Goal: Task Accomplishment & Management: Manage account settings

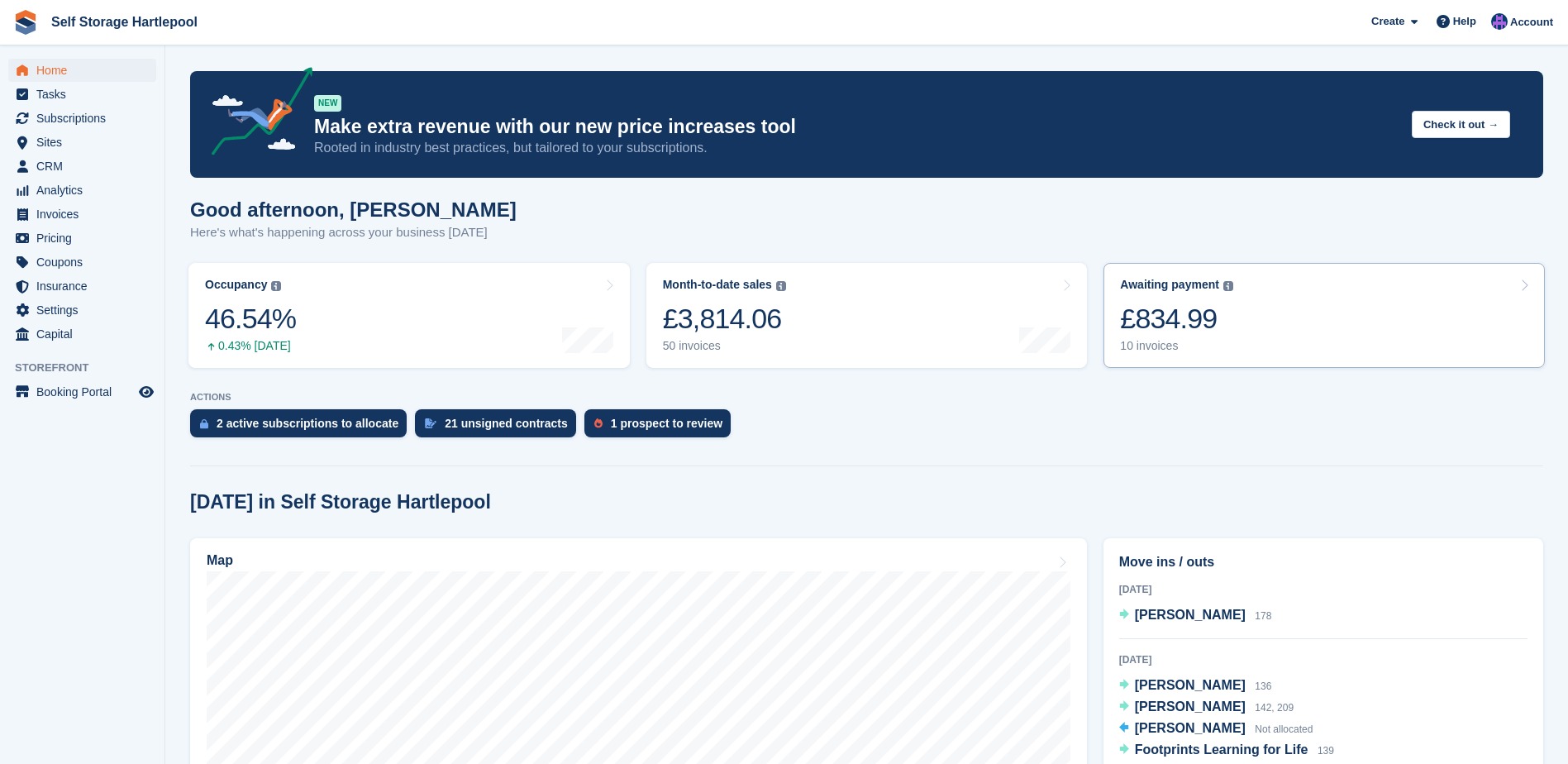
click at [1300, 327] on link "Awaiting payment The total outstanding balance on all open invoices. £834.99 10…" at bounding box center [1324, 316] width 441 height 105
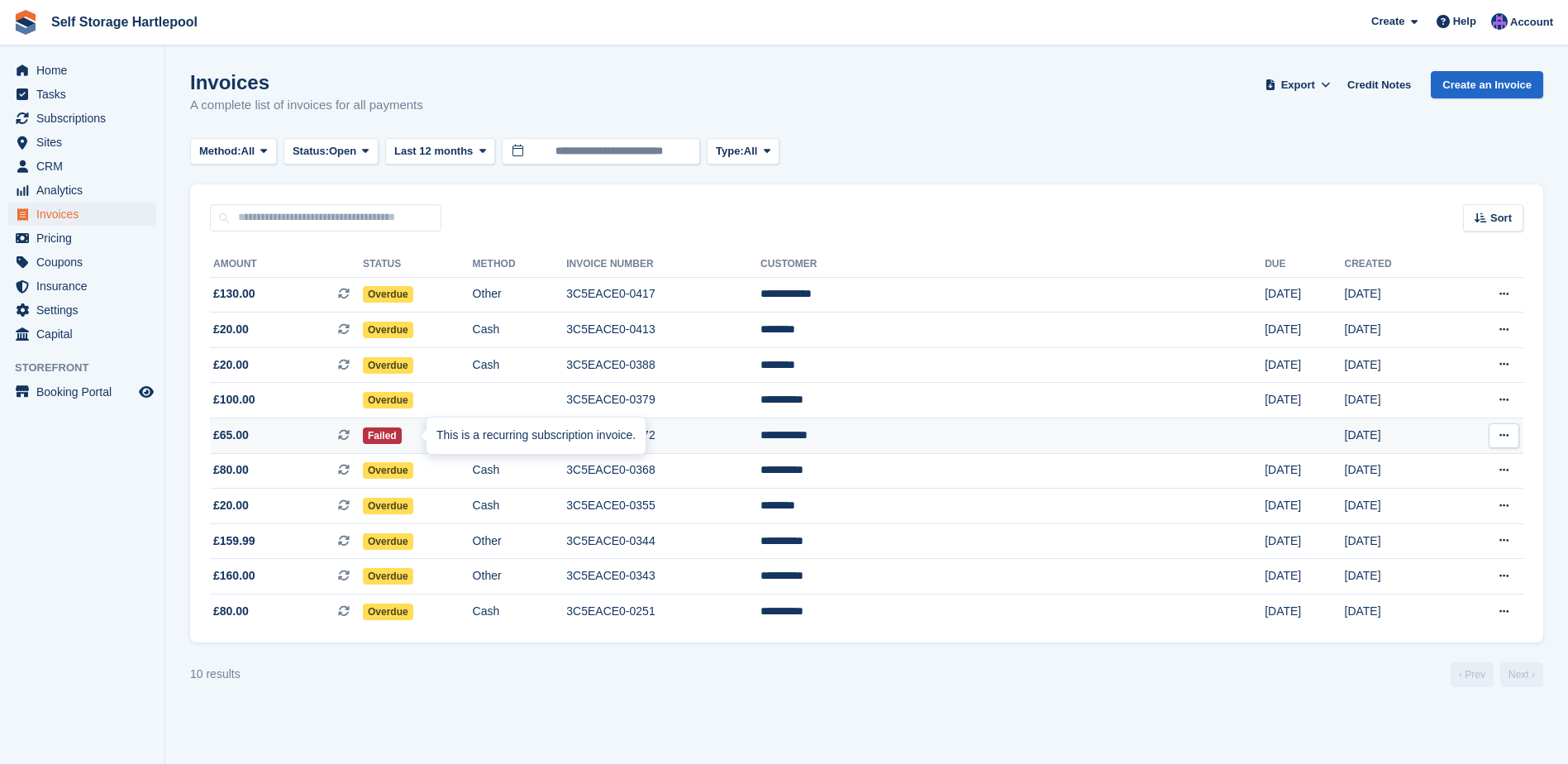
click at [350, 436] on icon at bounding box center [344, 434] width 12 height 12
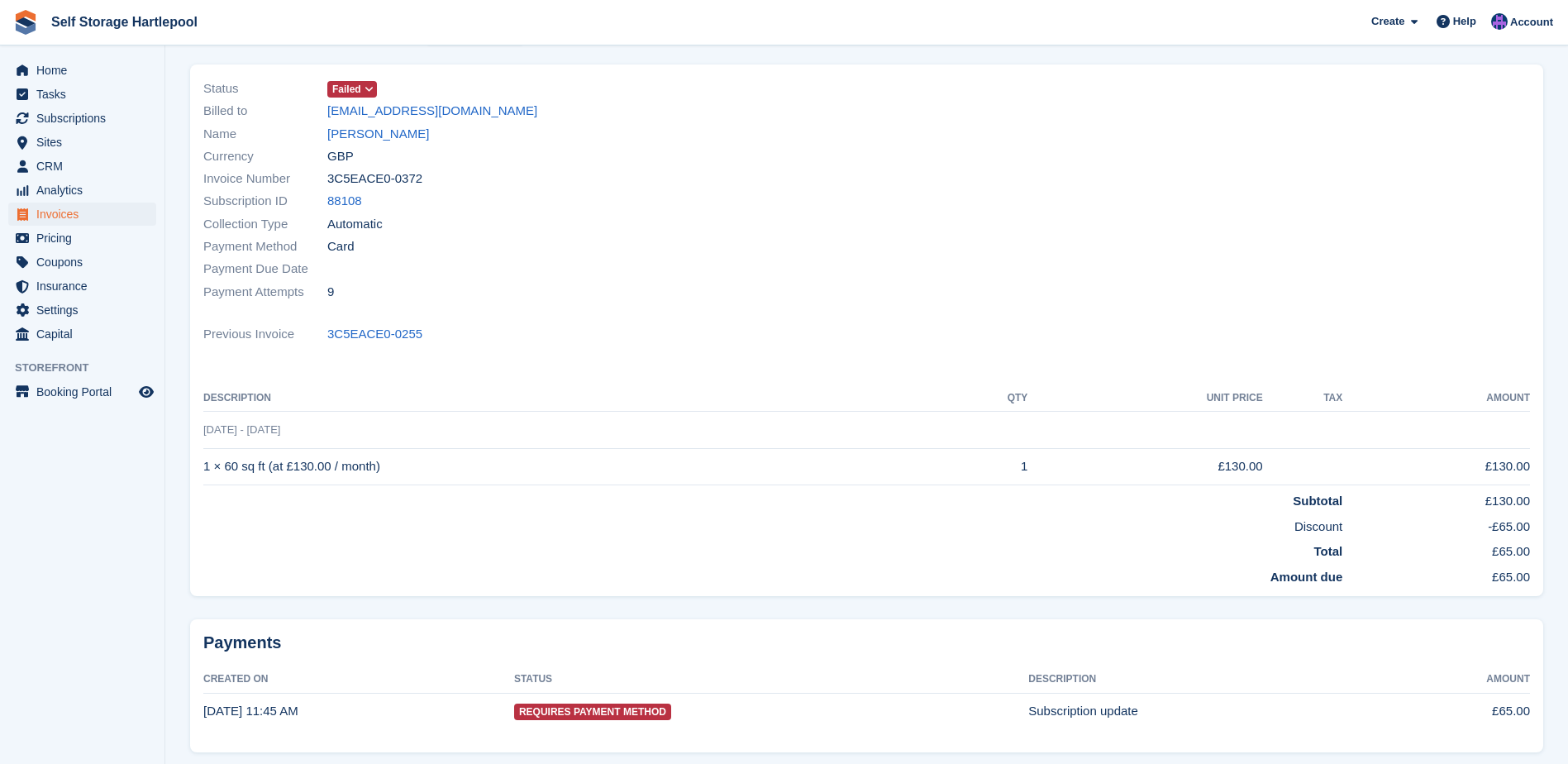
scroll to position [82, 0]
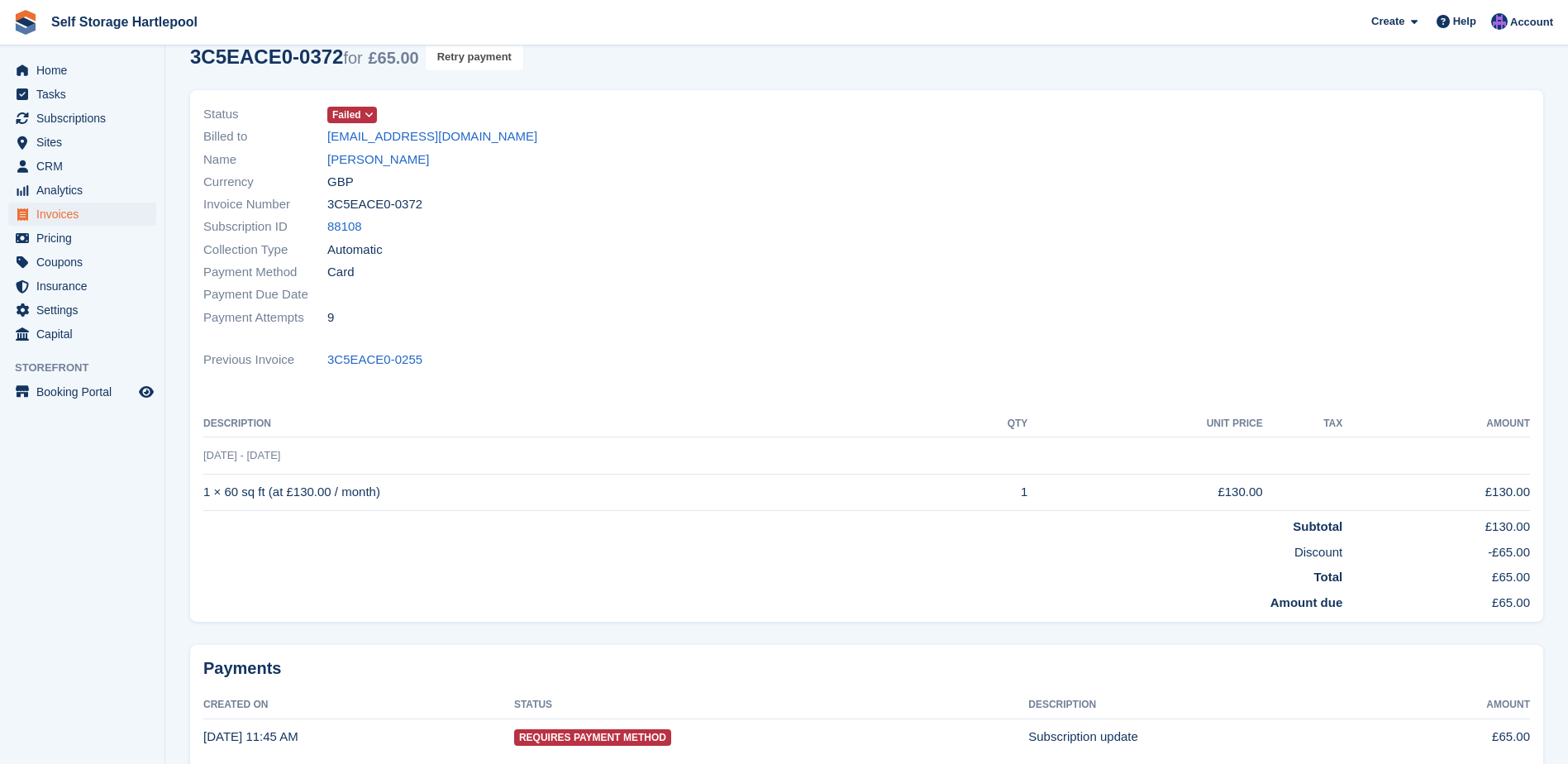
drag, startPoint x: 462, startPoint y: 52, endPoint x: 868, endPoint y: 45, distance: 406.1
click at [462, 52] on button "Retry payment" at bounding box center [475, 57] width 98 height 28
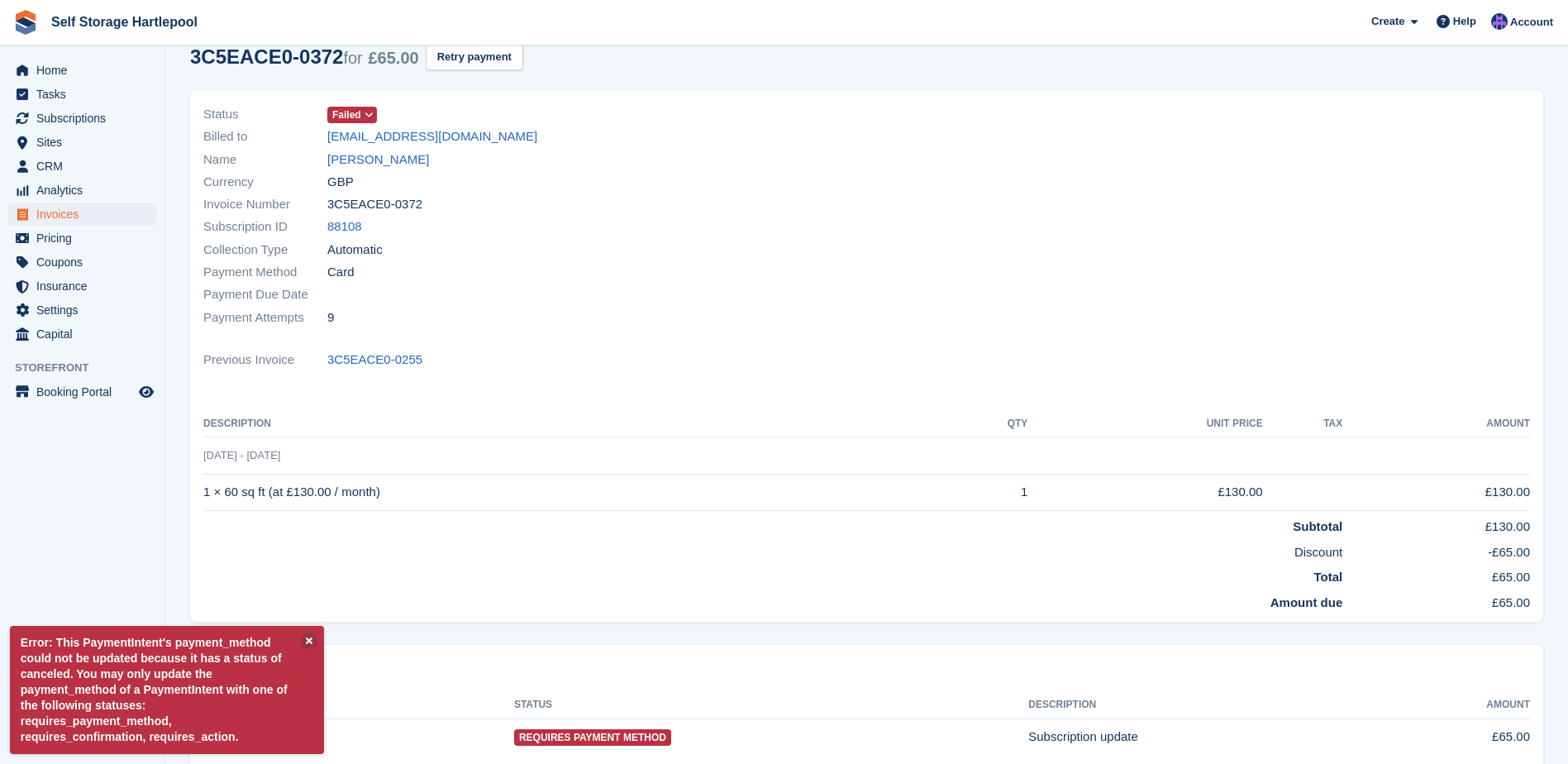
scroll to position [0, 0]
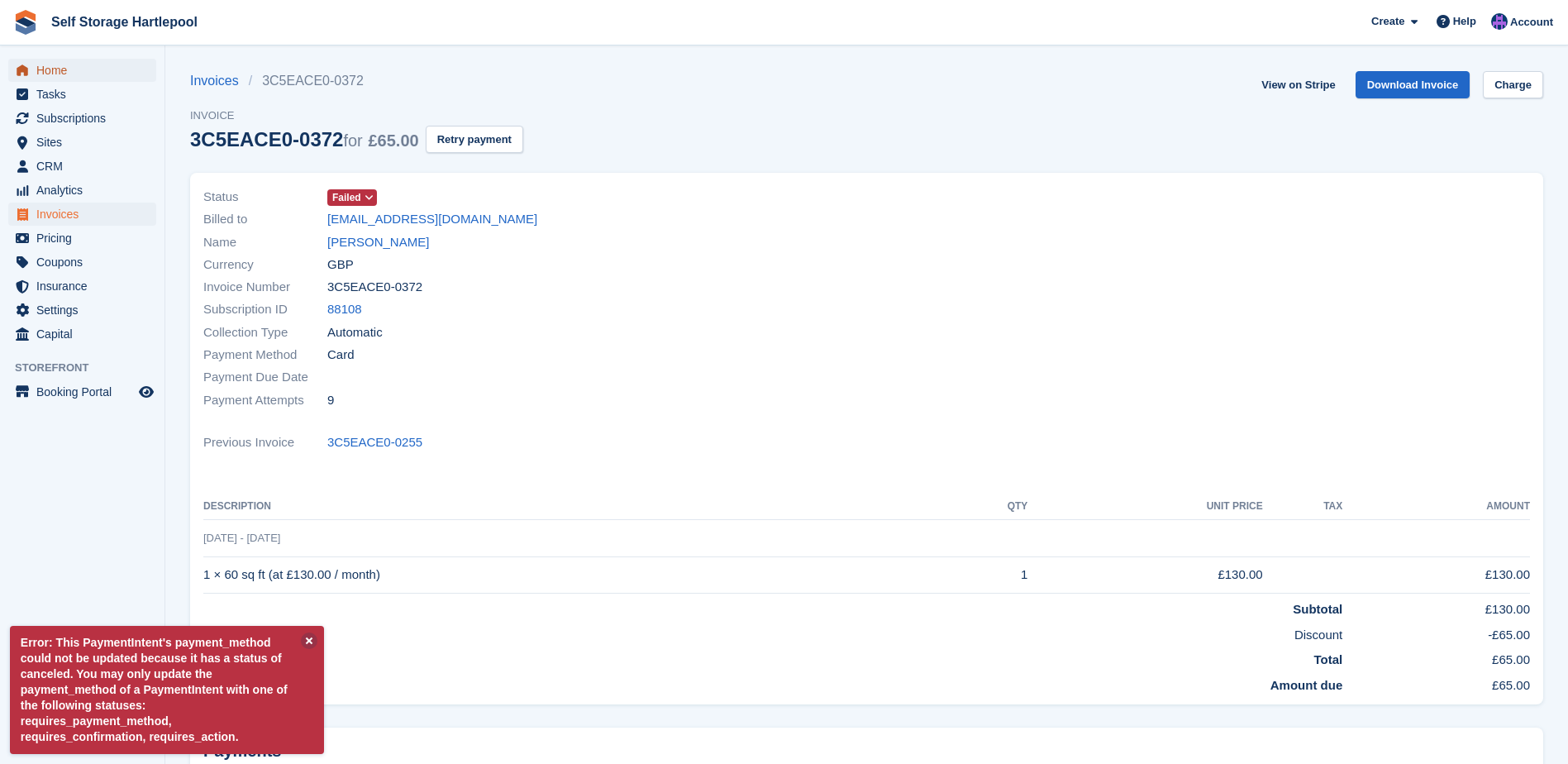
click at [74, 60] on span "Home" at bounding box center [85, 70] width 99 height 23
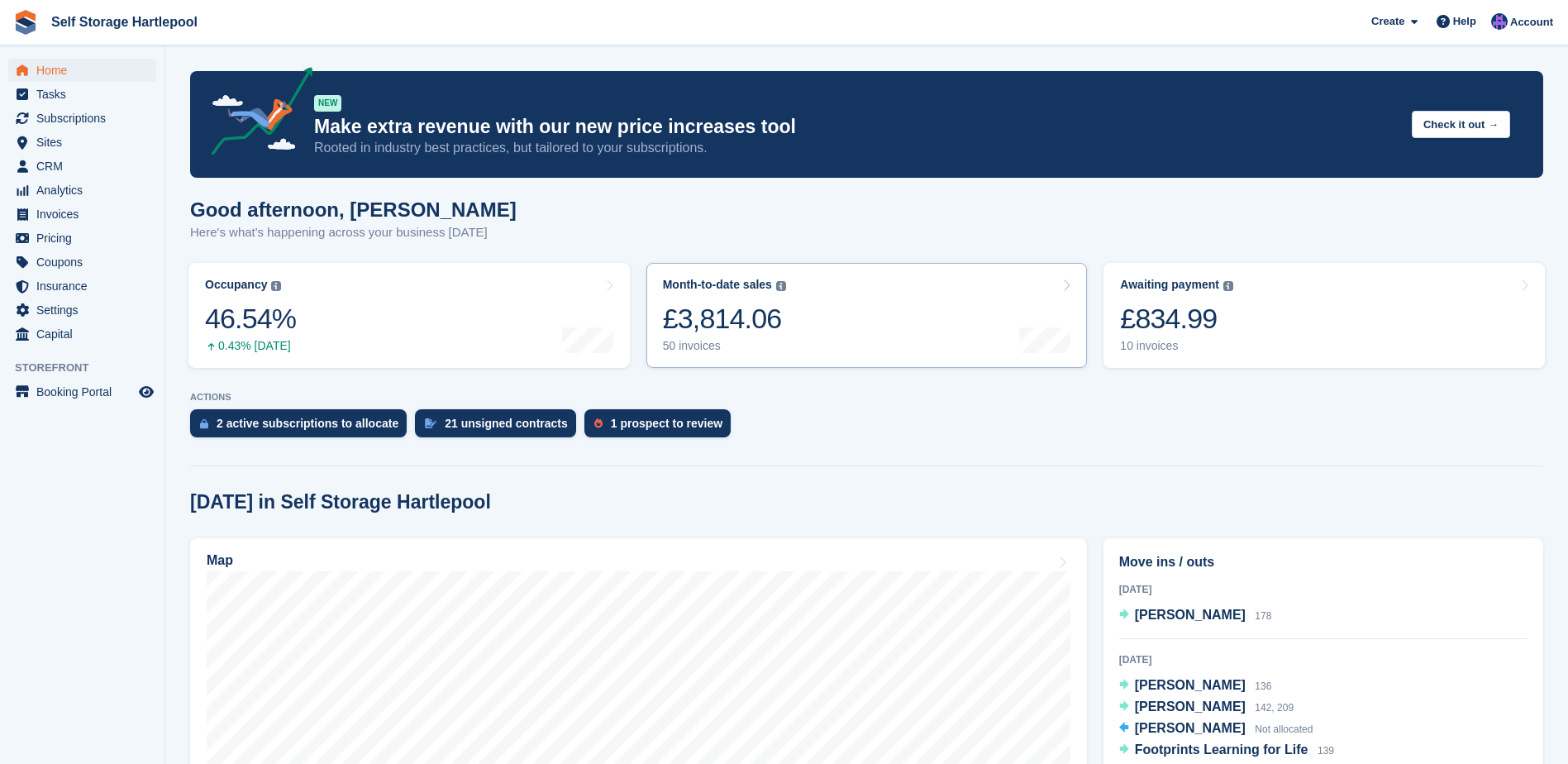
click at [816, 321] on link "Month-to-date sales The sum of all finalised invoices generated this month to d…" at bounding box center [867, 316] width 441 height 105
click at [1339, 306] on link "Awaiting payment The total outstanding balance on all open invoices. £834.99 10…" at bounding box center [1324, 316] width 441 height 105
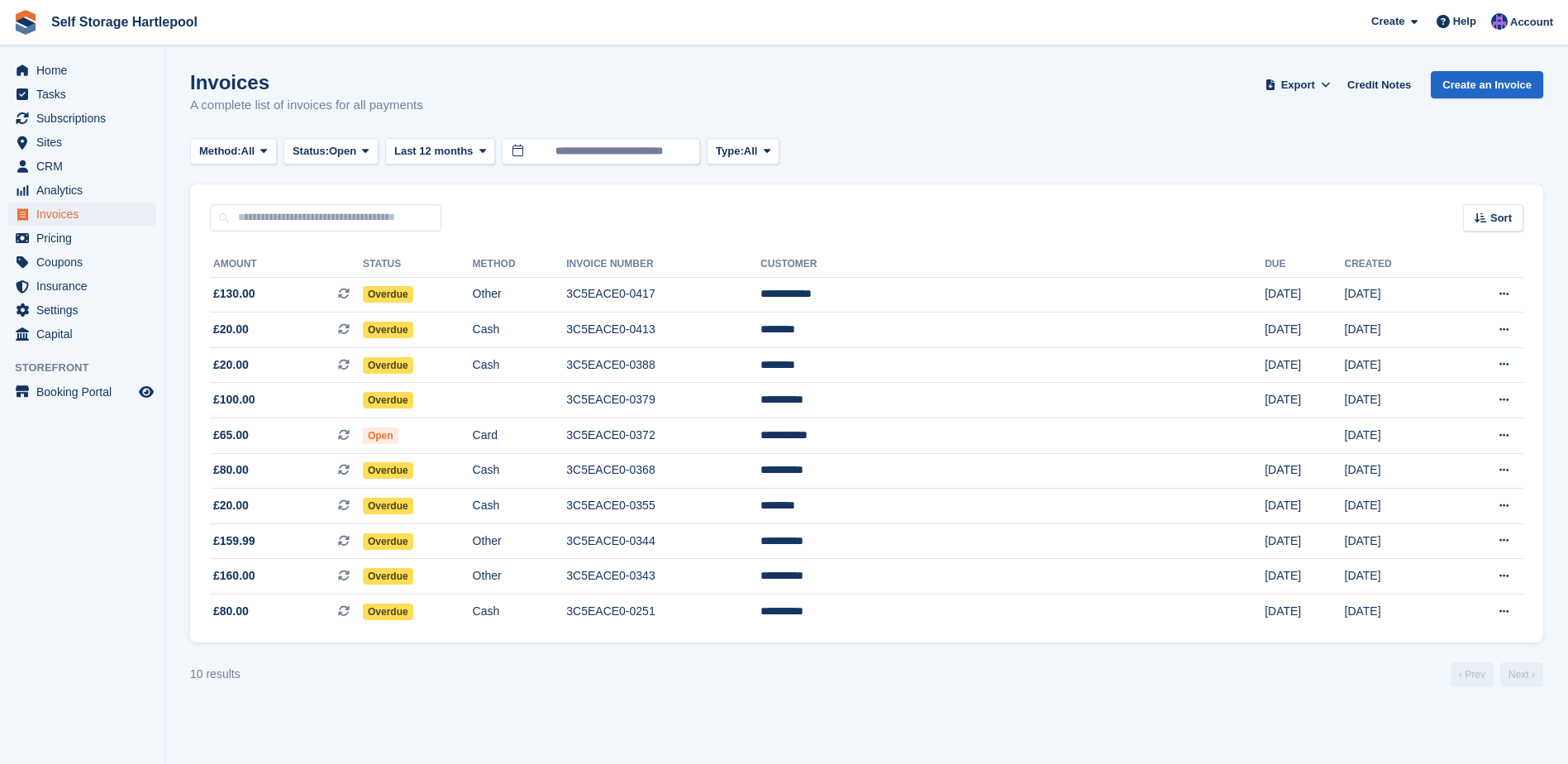
click at [129, 82] on ul "Home" at bounding box center [82, 71] width 164 height 24
click at [315, 577] on span "£160.00 This is a recurring subscription invoice." at bounding box center [286, 576] width 153 height 18
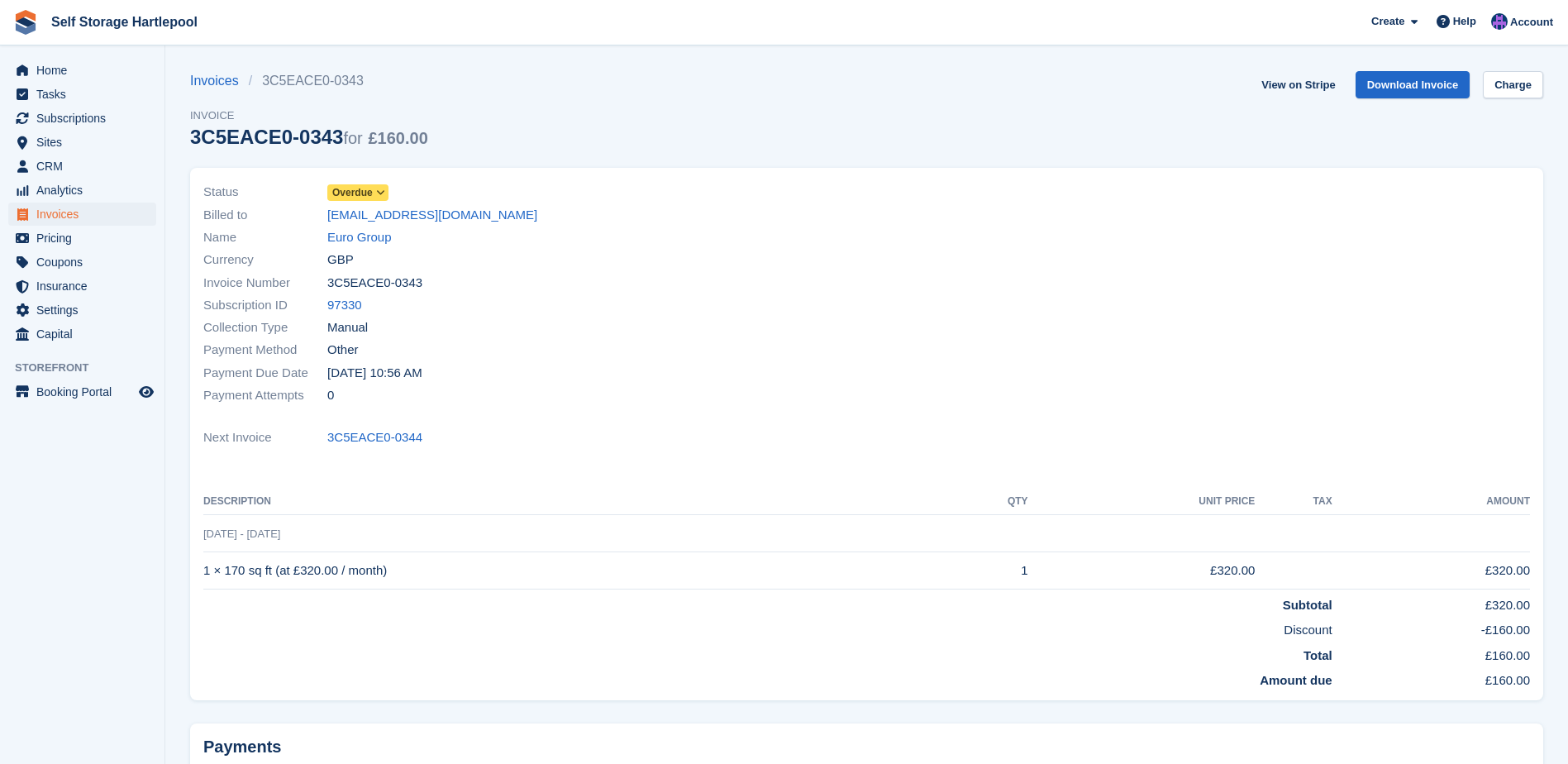
click at [364, 195] on span "Overdue" at bounding box center [353, 192] width 41 height 15
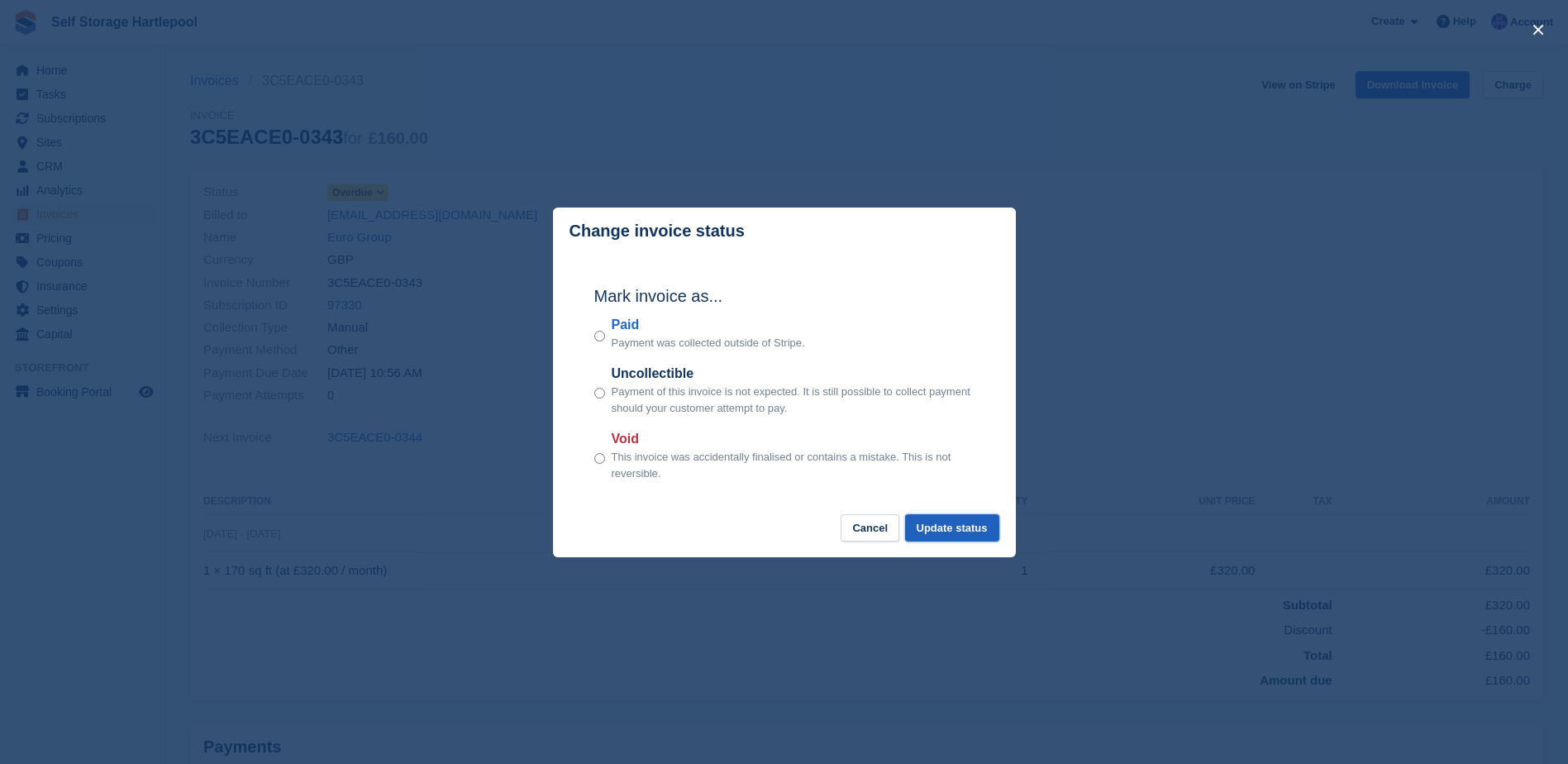
click at [957, 528] on button "Update status" at bounding box center [952, 528] width 94 height 28
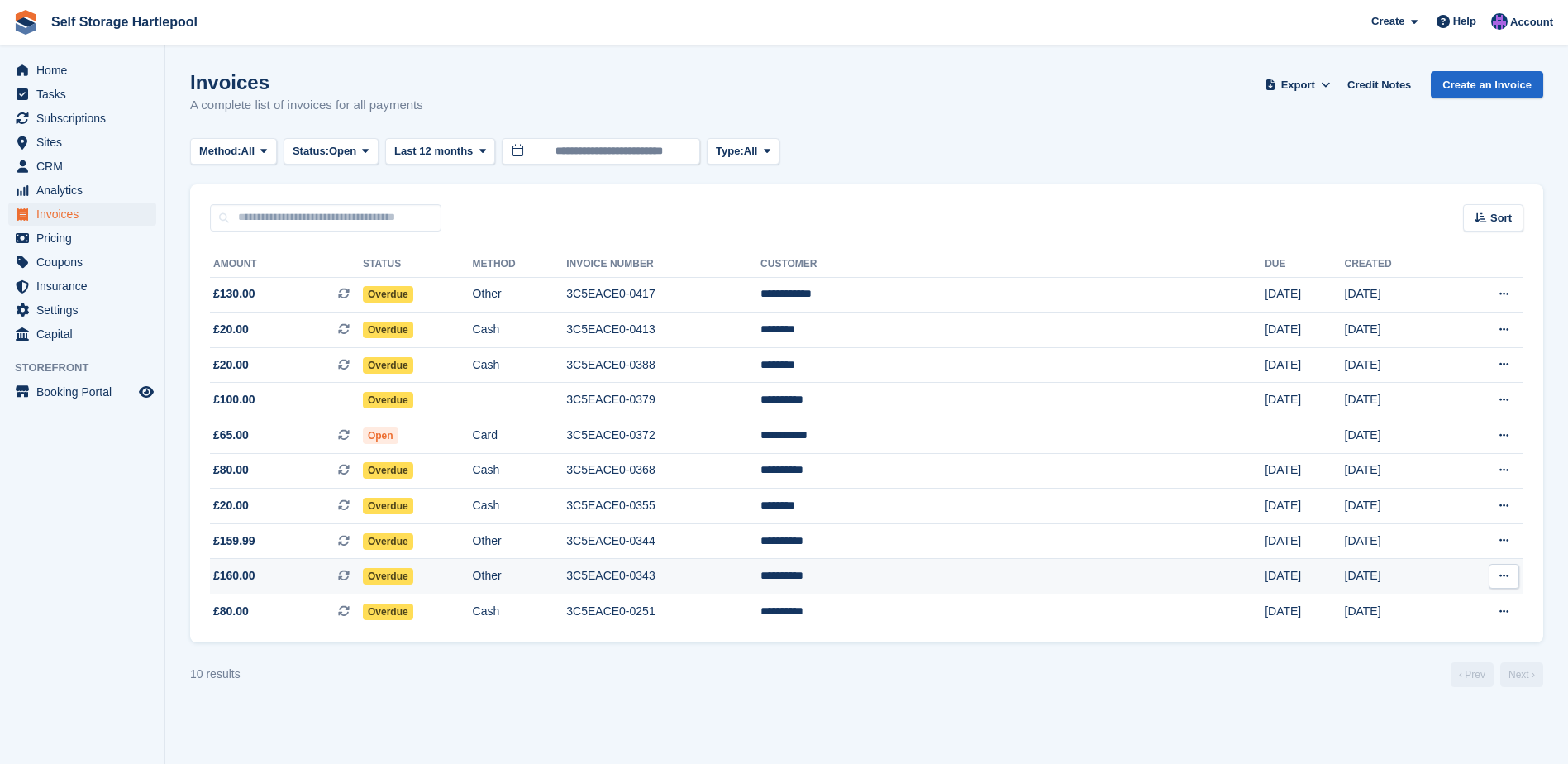
click at [354, 577] on span "£160.00 This is a recurring subscription invoice." at bounding box center [286, 576] width 153 height 18
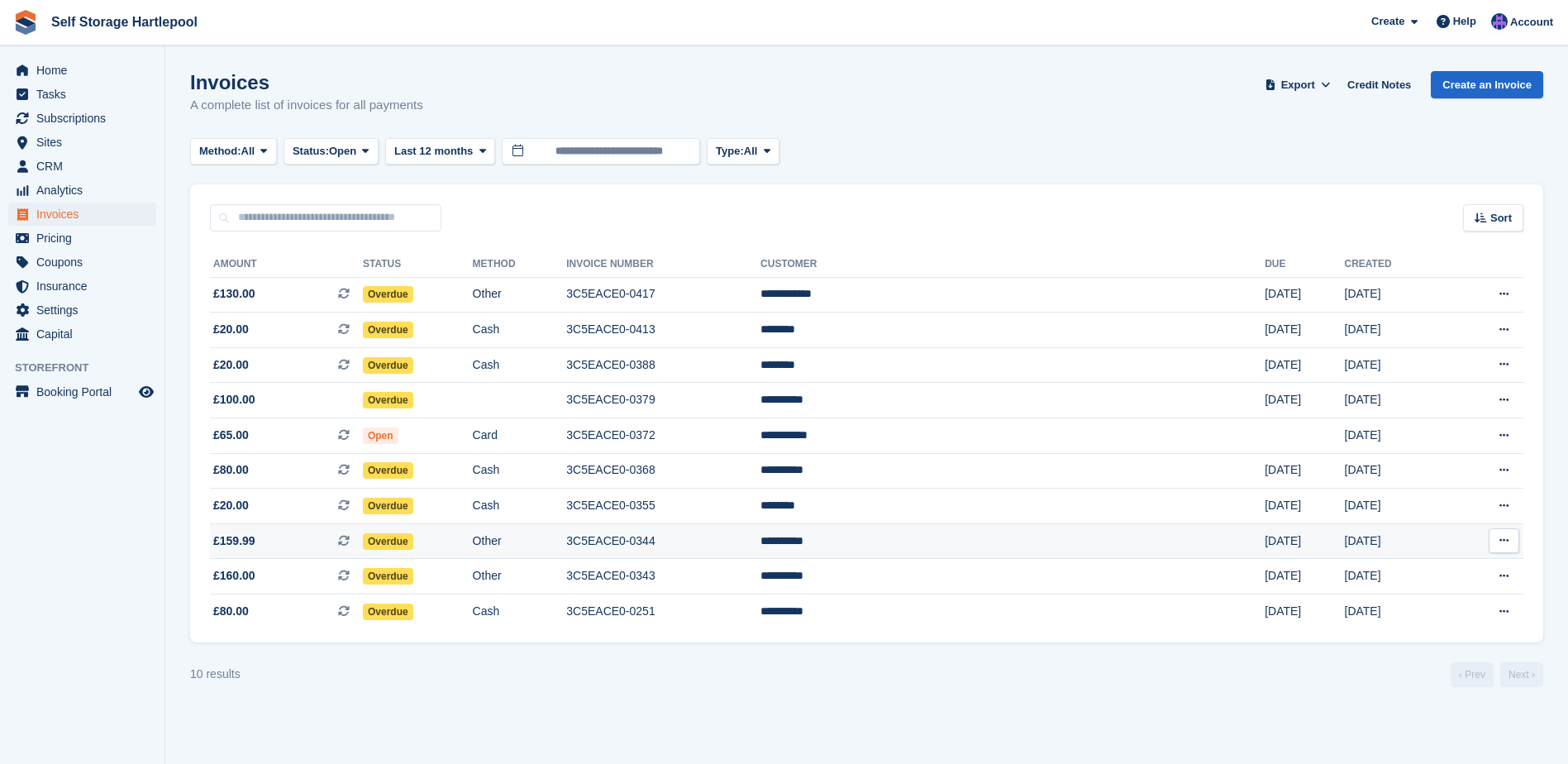
click at [310, 552] on td "£159.99 This is a recurring subscription invoice." at bounding box center [286, 540] width 153 height 35
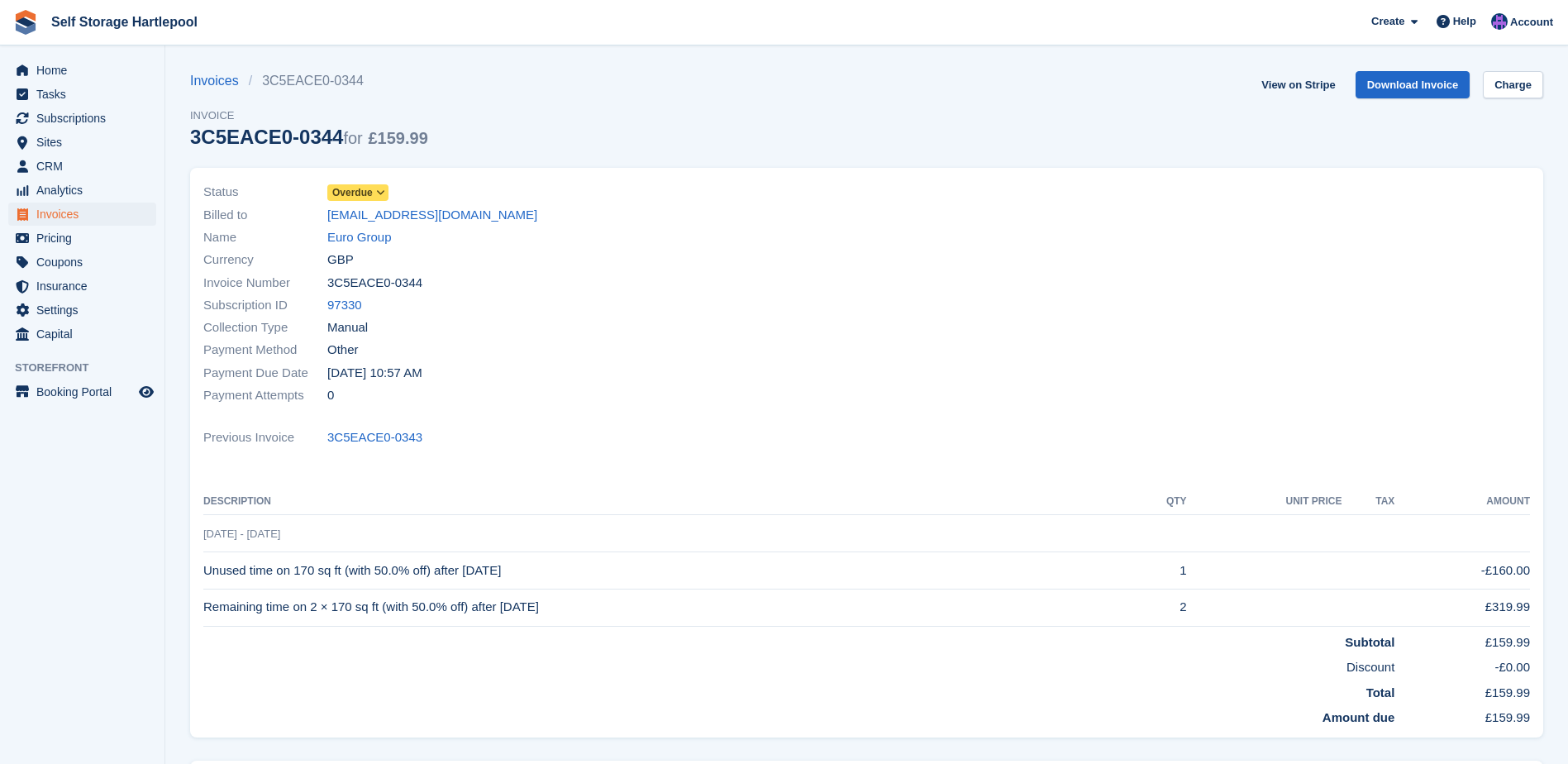
click at [381, 189] on icon at bounding box center [380, 192] width 9 height 10
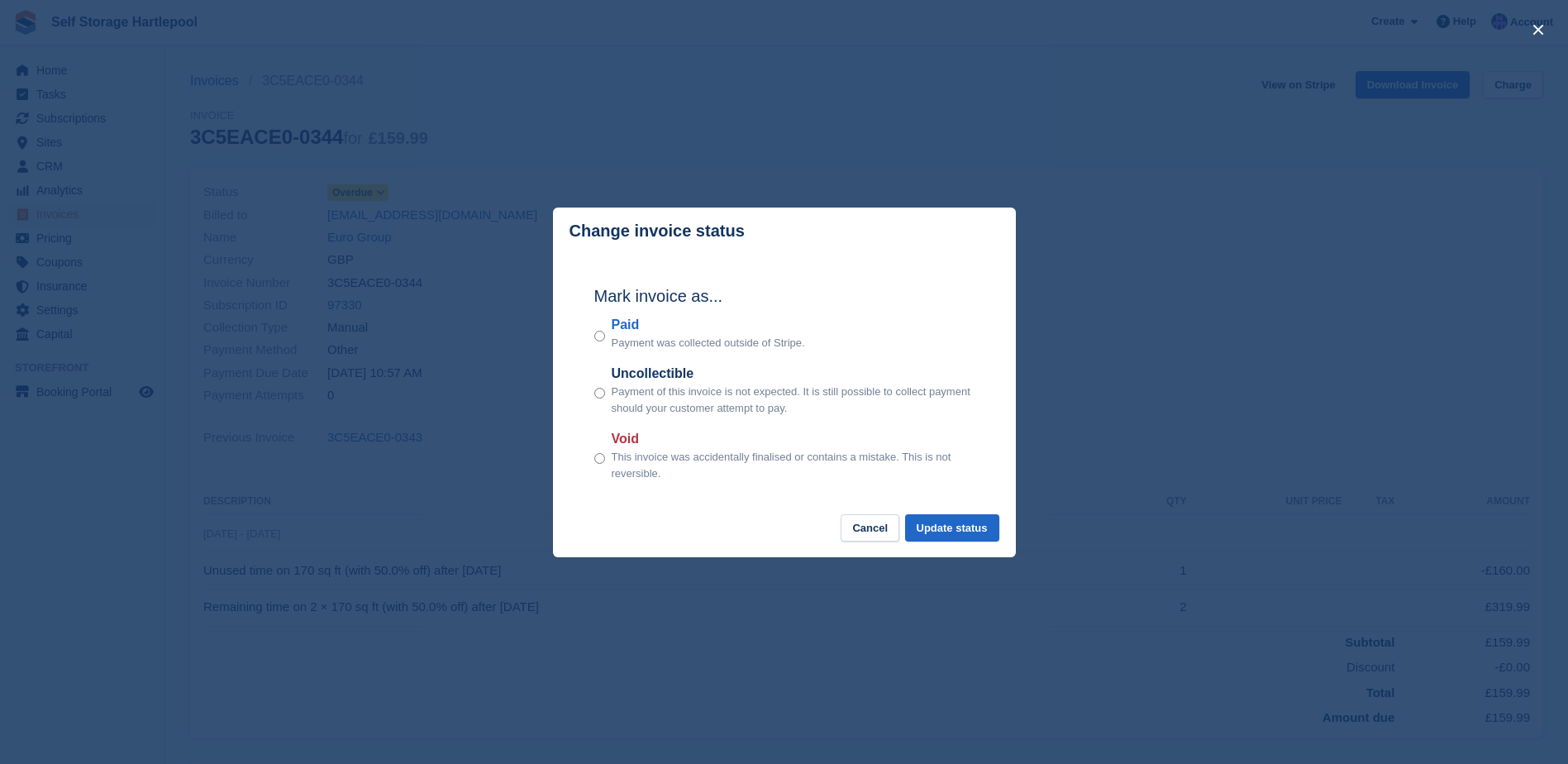
click at [633, 342] on p "Payment was collected outside of Stripe." at bounding box center [707, 343] width 193 height 17
click at [605, 338] on div "Paid Payment was collected outside of Stripe." at bounding box center [784, 333] width 380 height 36
click at [957, 528] on button "Update status" at bounding box center [952, 528] width 94 height 28
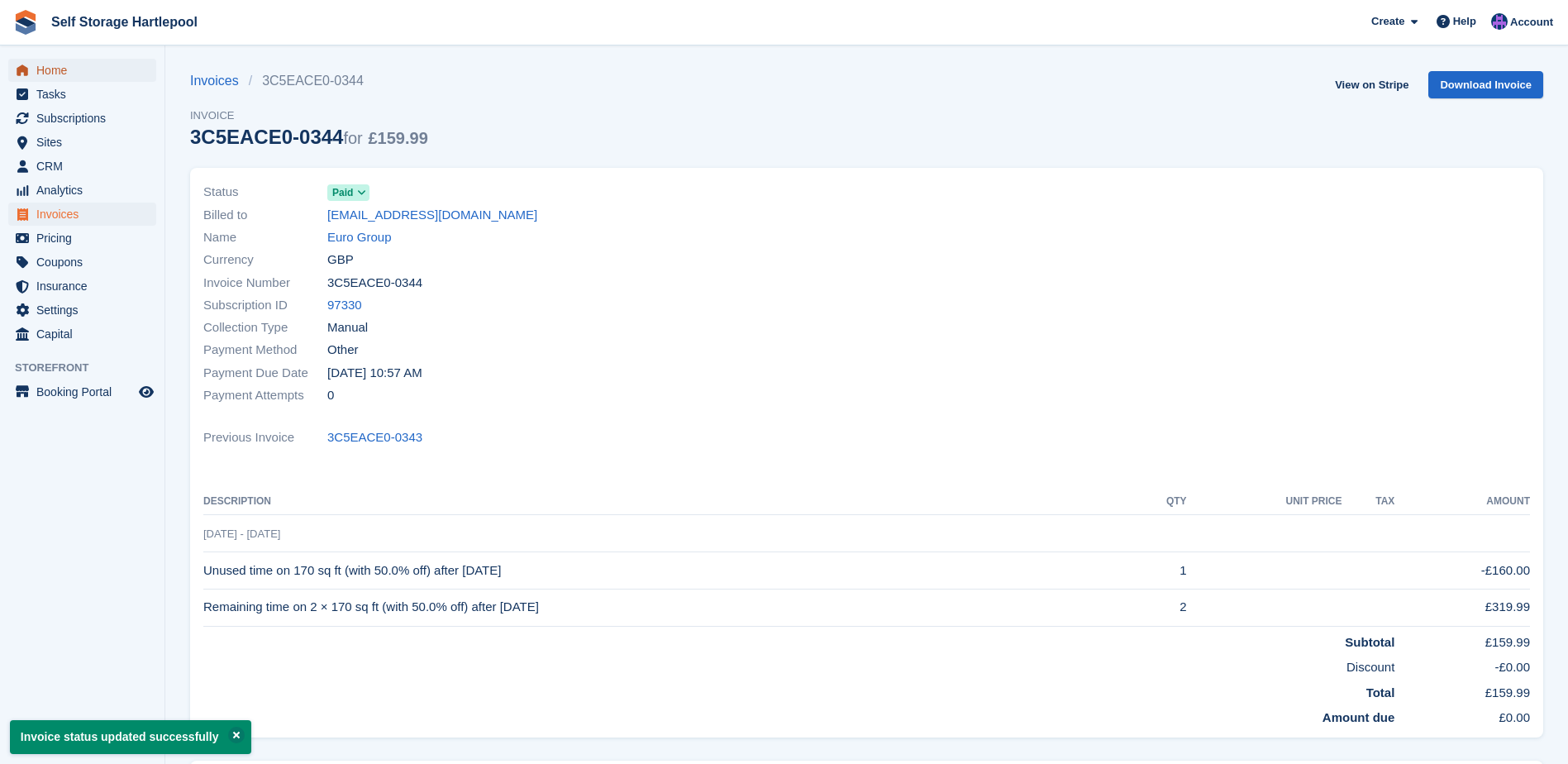
click at [53, 78] on span "Home" at bounding box center [85, 70] width 99 height 23
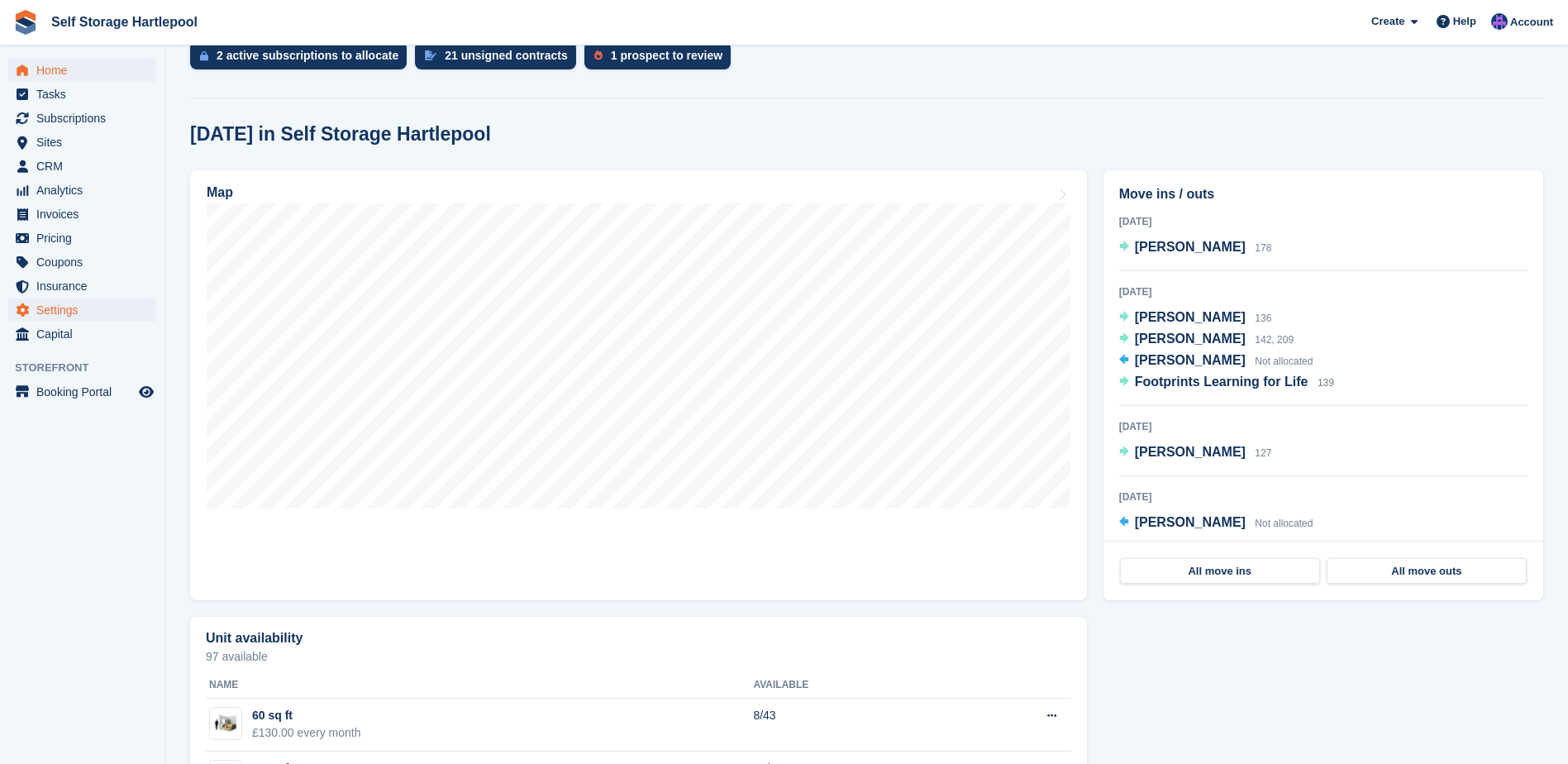
scroll to position [189, 0]
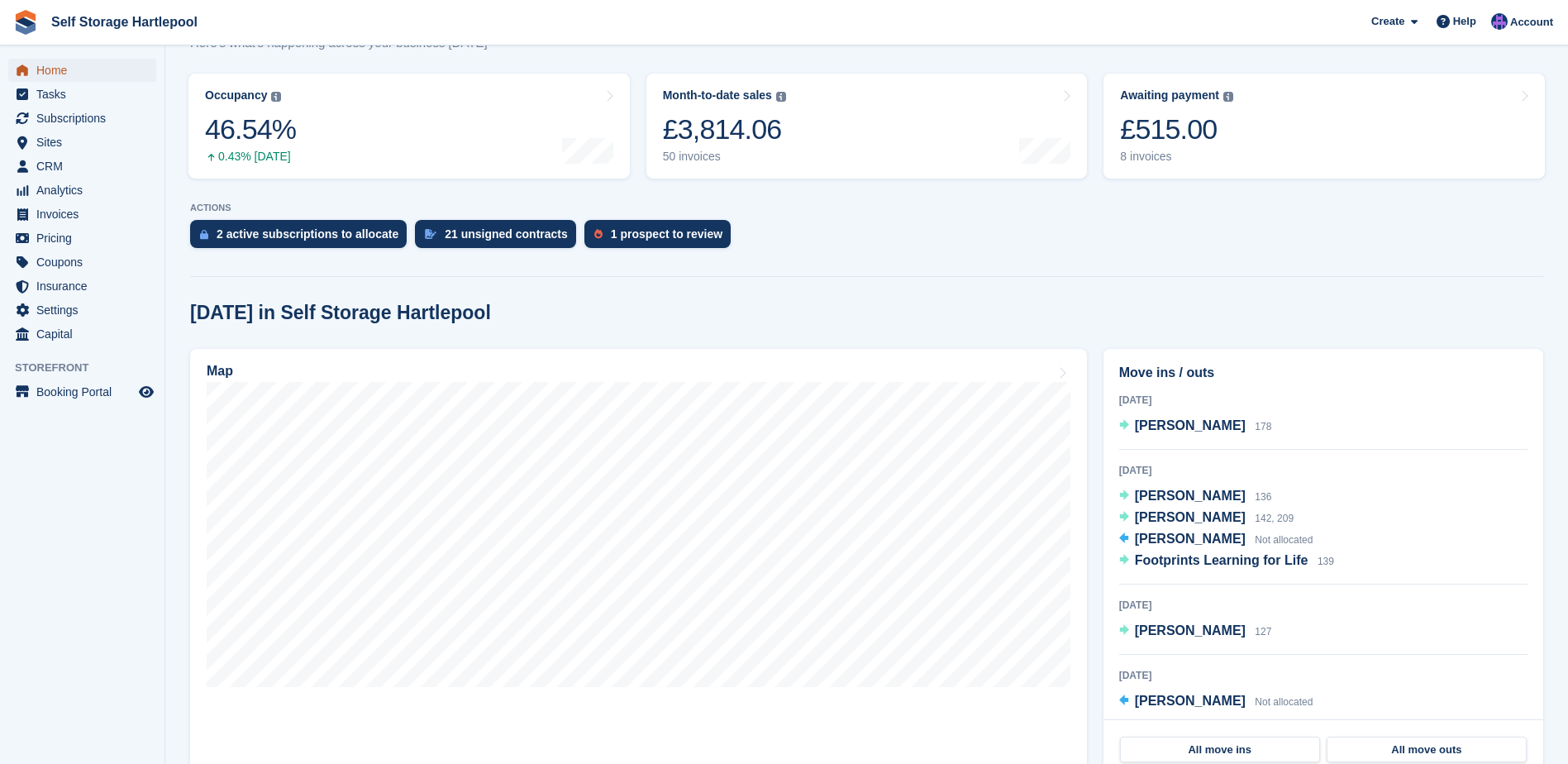
click at [74, 68] on span "Home" at bounding box center [85, 70] width 99 height 23
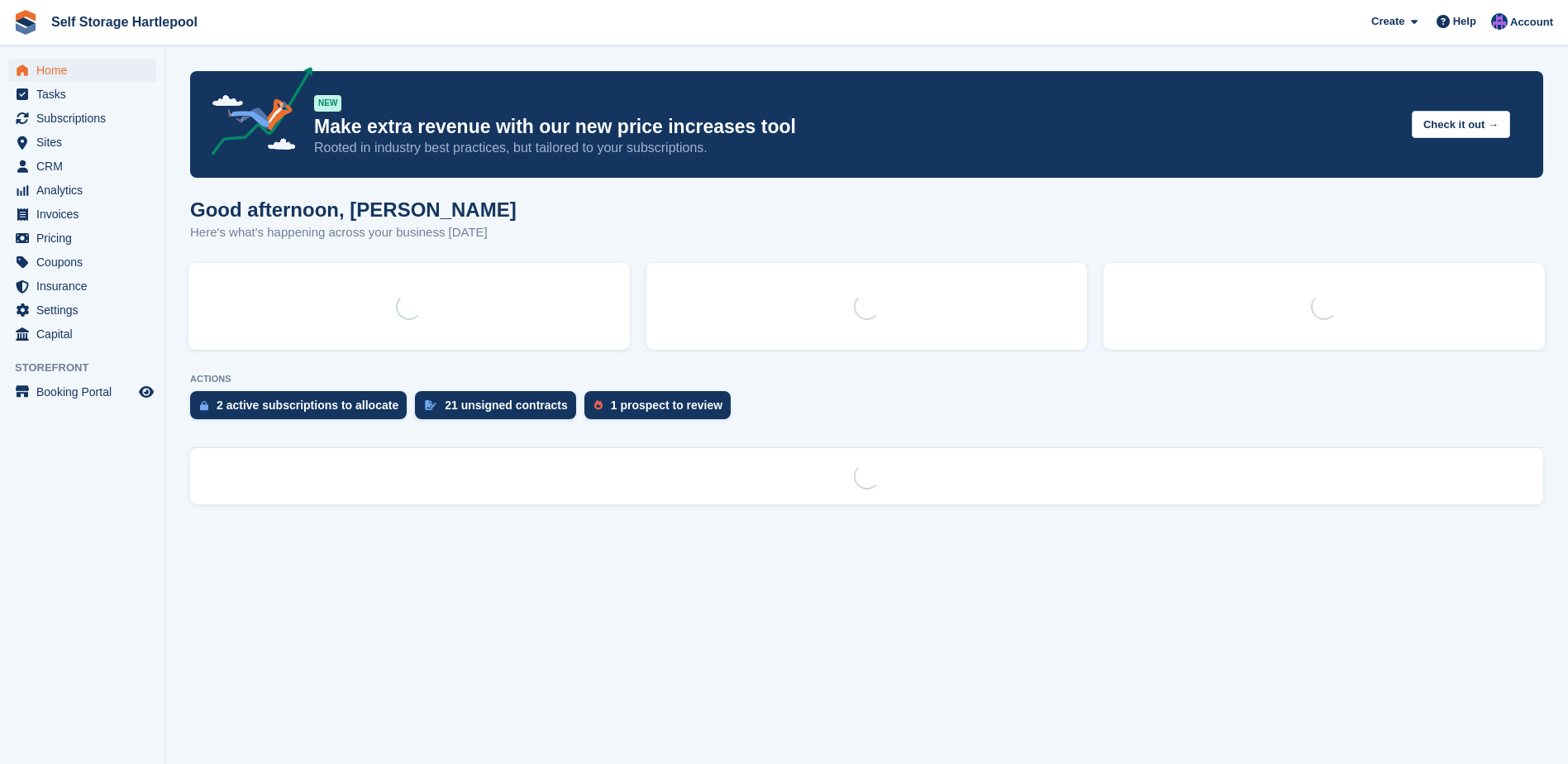
scroll to position [0, 0]
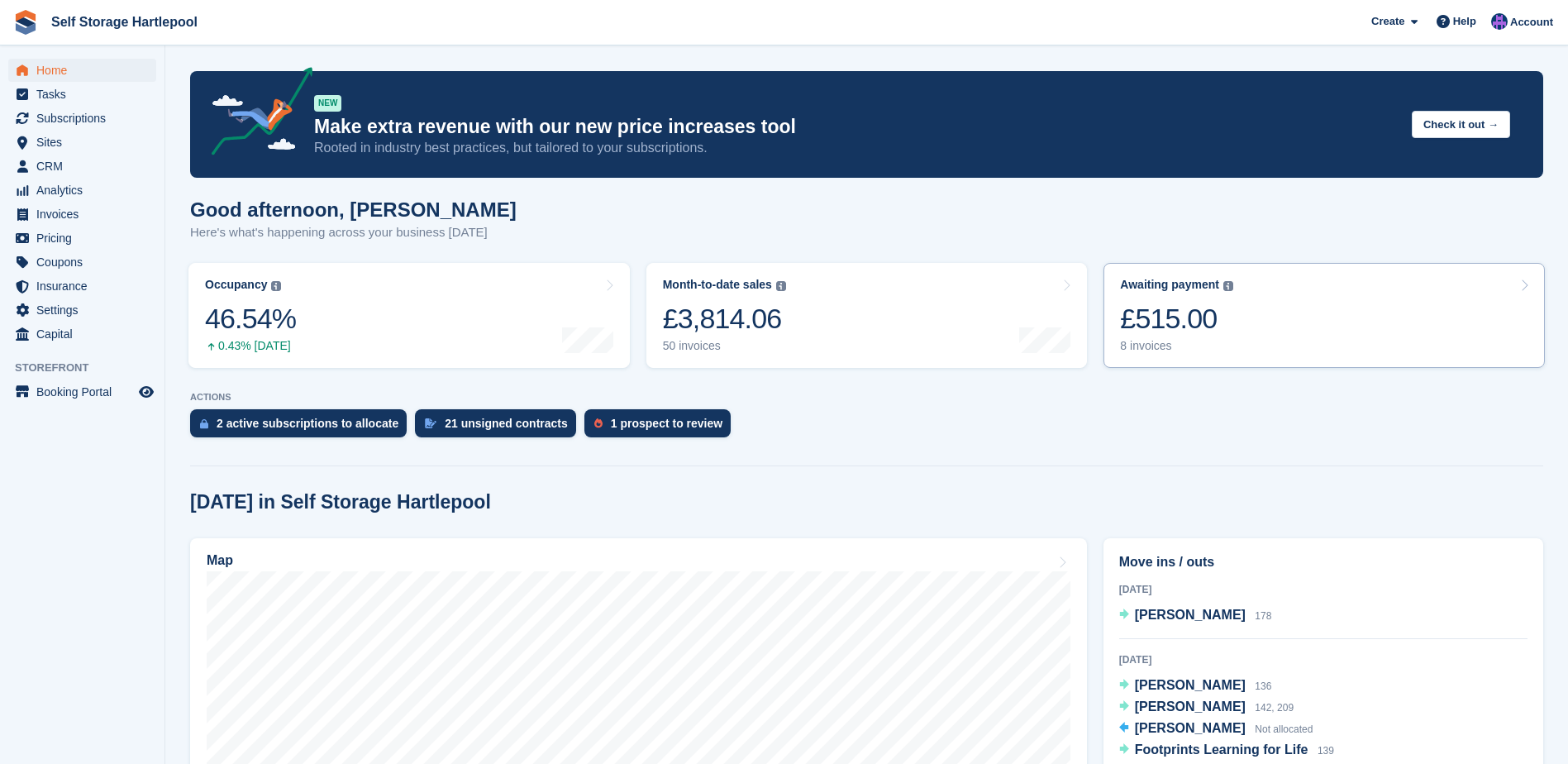
click at [1319, 319] on link "Awaiting payment The total outstanding balance on all open invoices. £515.00 8 …" at bounding box center [1324, 316] width 441 height 105
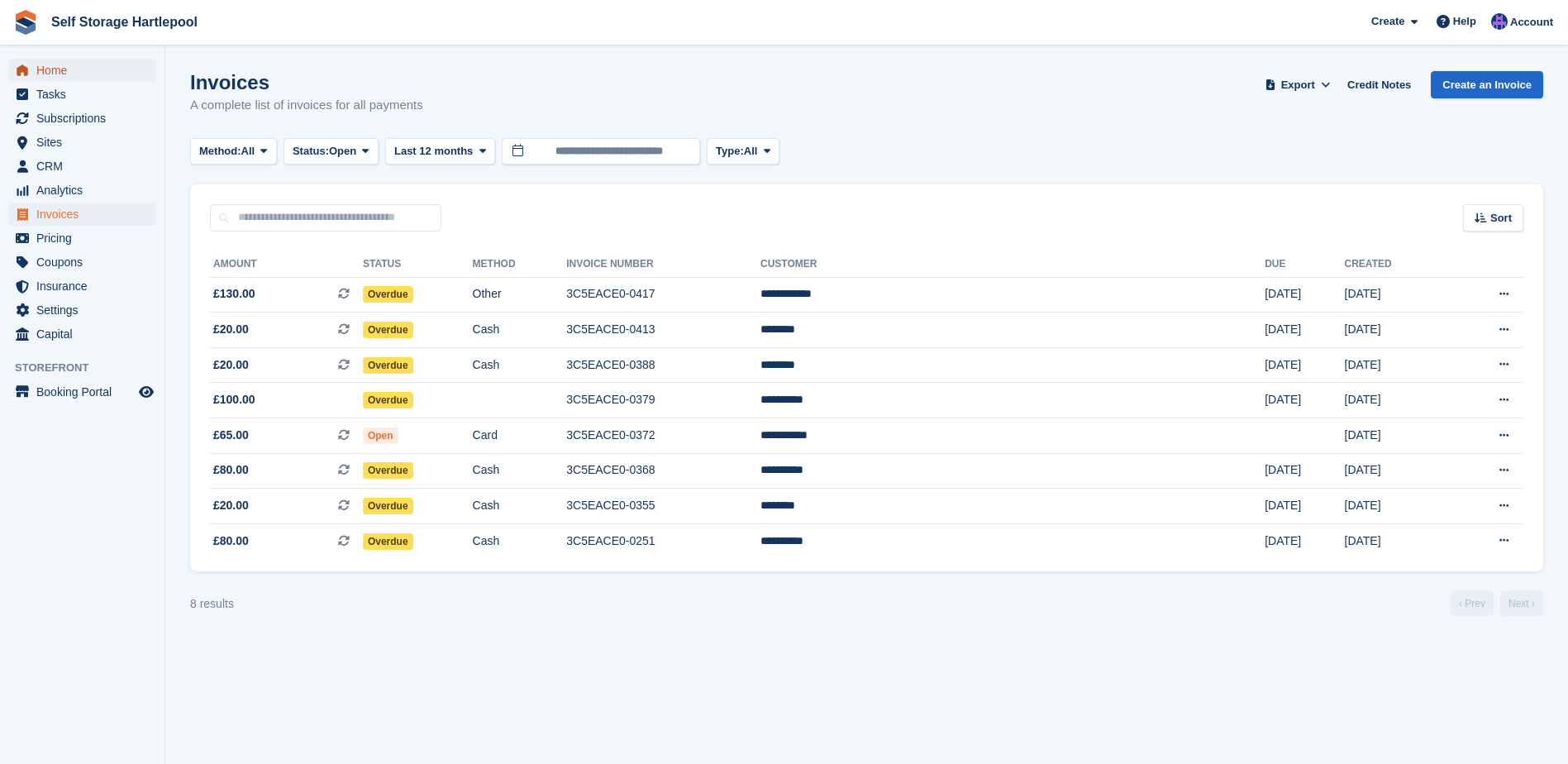
click at [71, 71] on span "Home" at bounding box center [85, 70] width 99 height 23
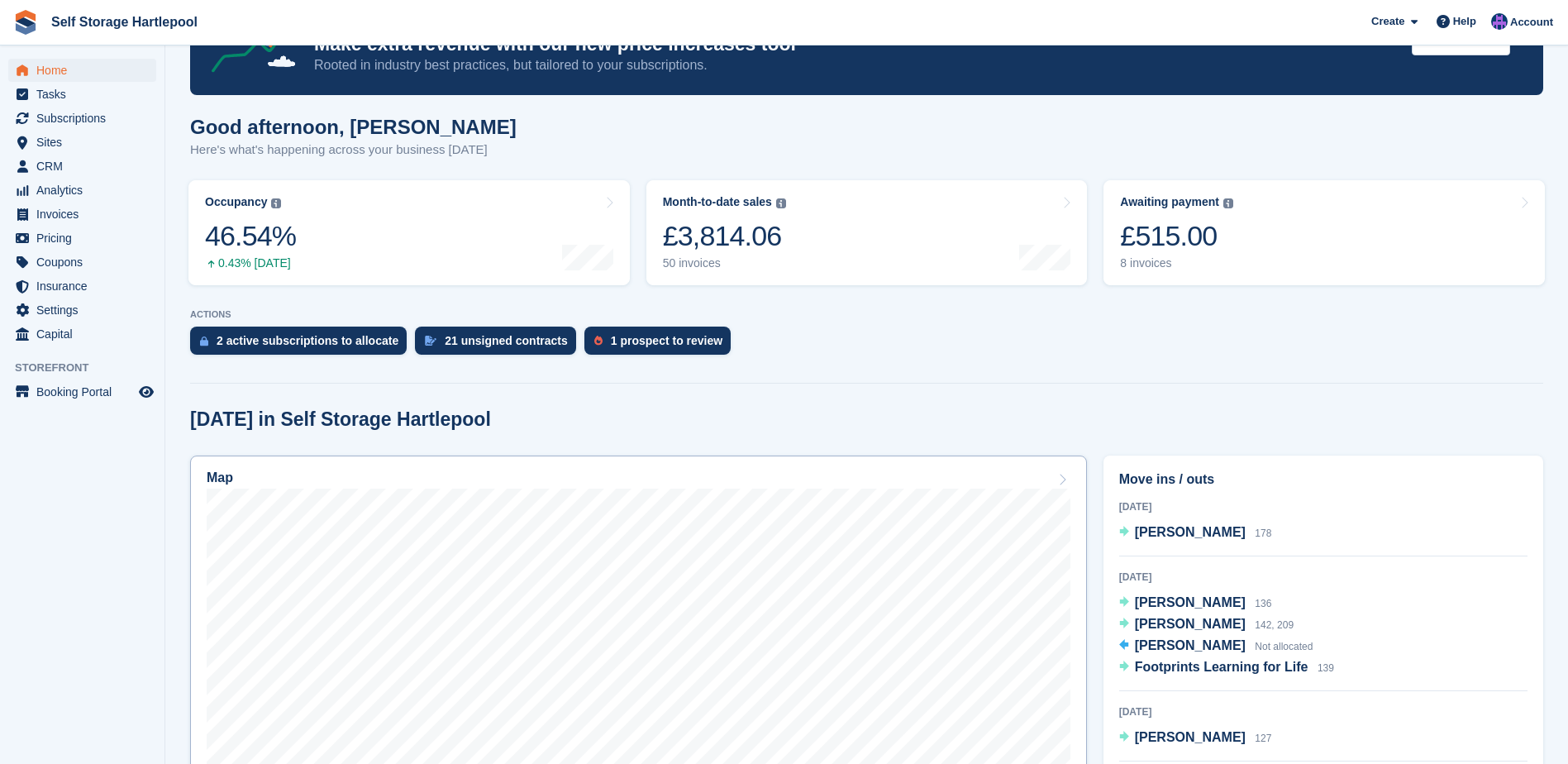
scroll to position [165, 0]
